Goal: Transaction & Acquisition: Purchase product/service

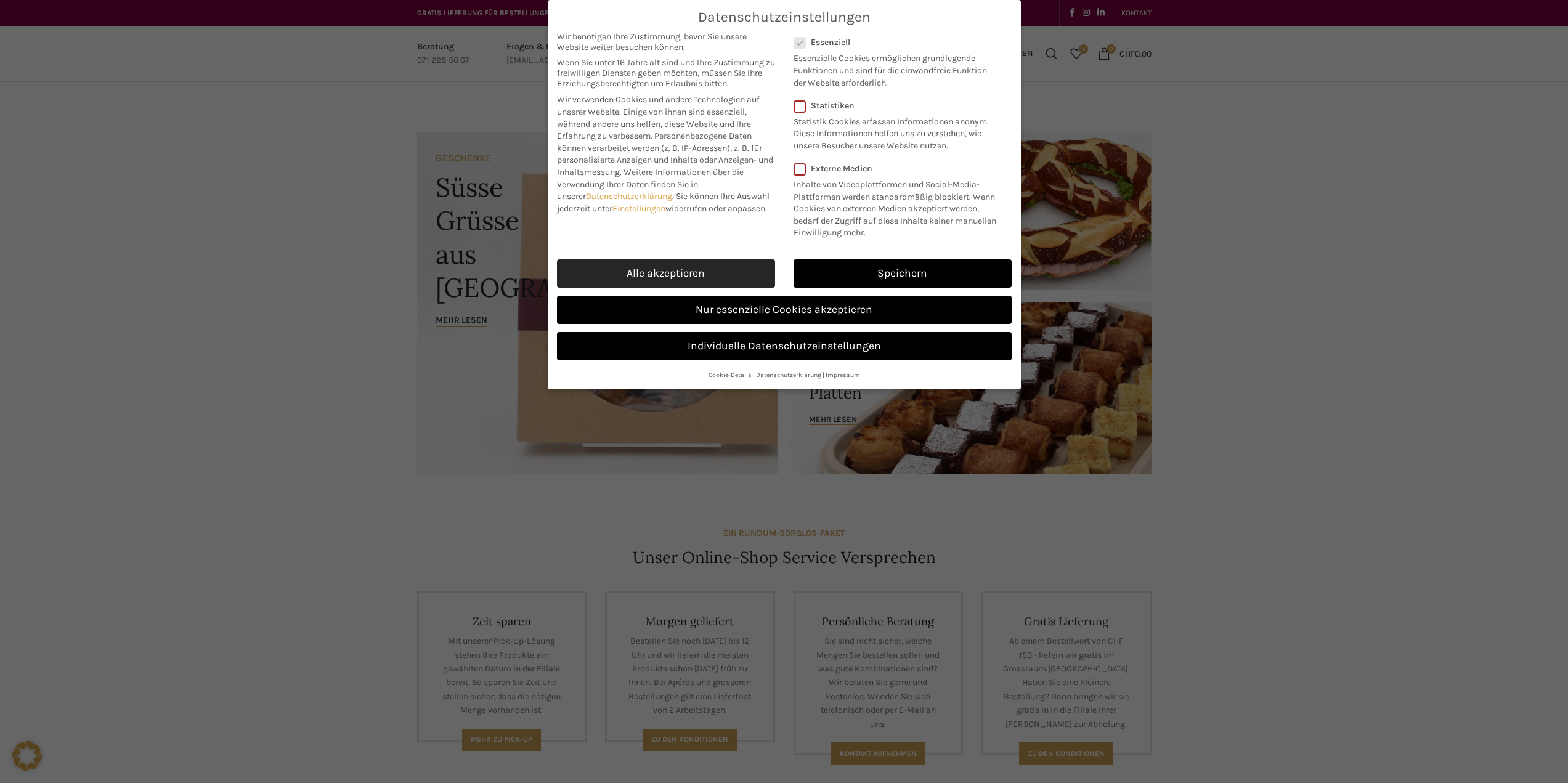
click at [714, 261] on link "Alle akzeptieren" at bounding box center [666, 274] width 218 height 28
checkbox input "true"
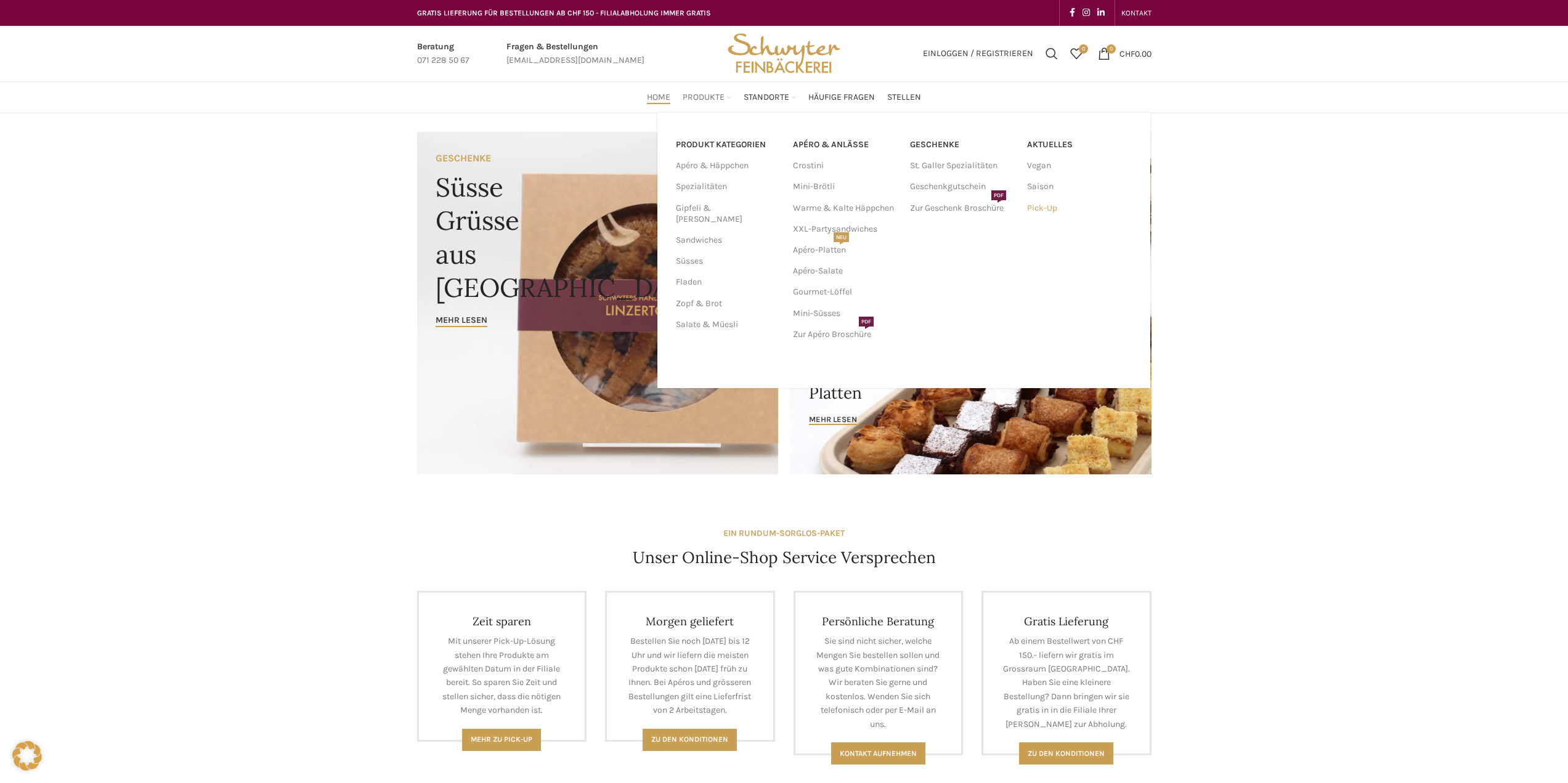
click at [1033, 205] on link "Pick-Up" at bounding box center [1079, 207] width 104 height 21
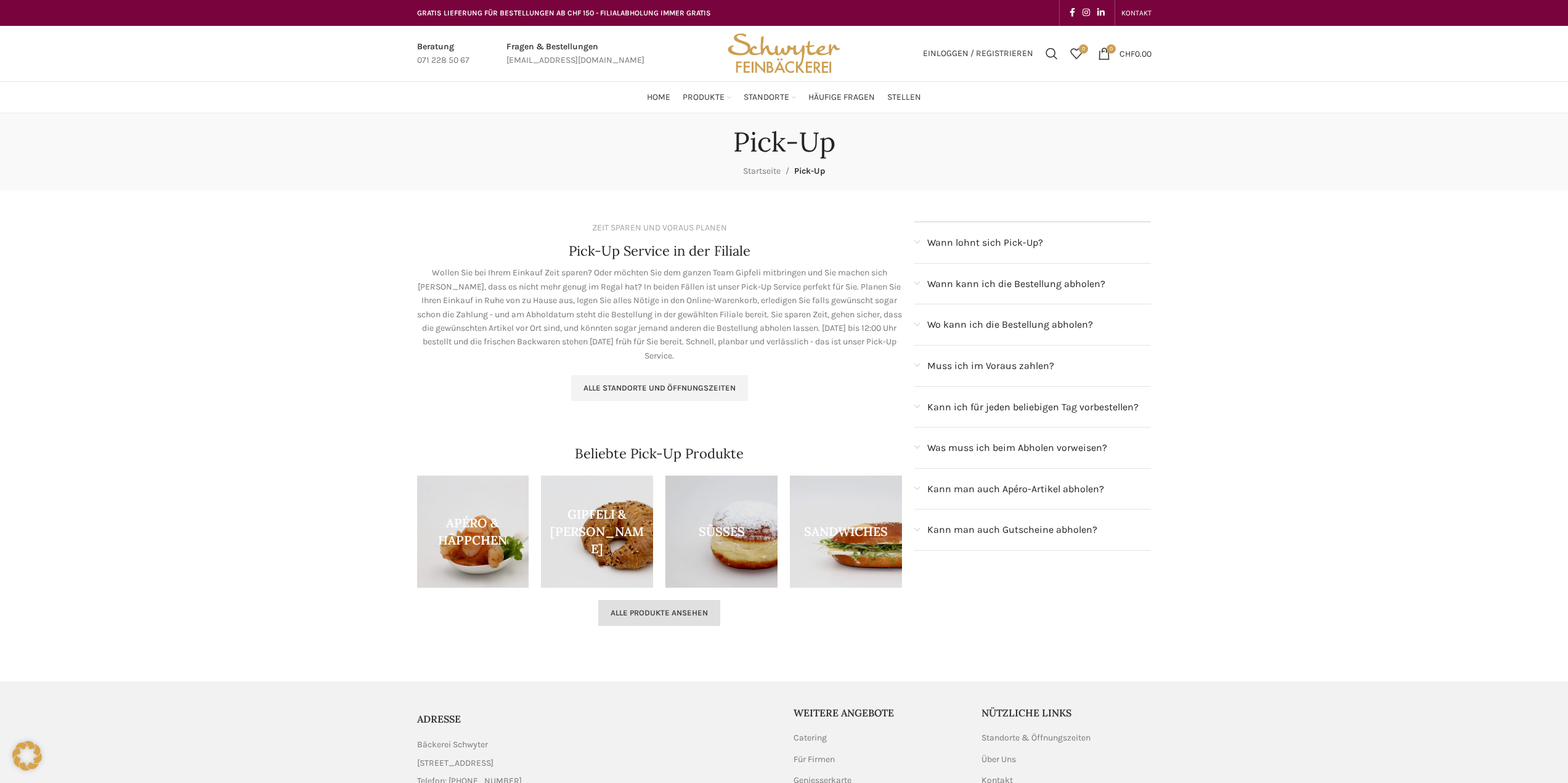
click at [706, 608] on span "Alle Produkte ansehen" at bounding box center [659, 612] width 97 height 10
